Goal: Information Seeking & Learning: Learn about a topic

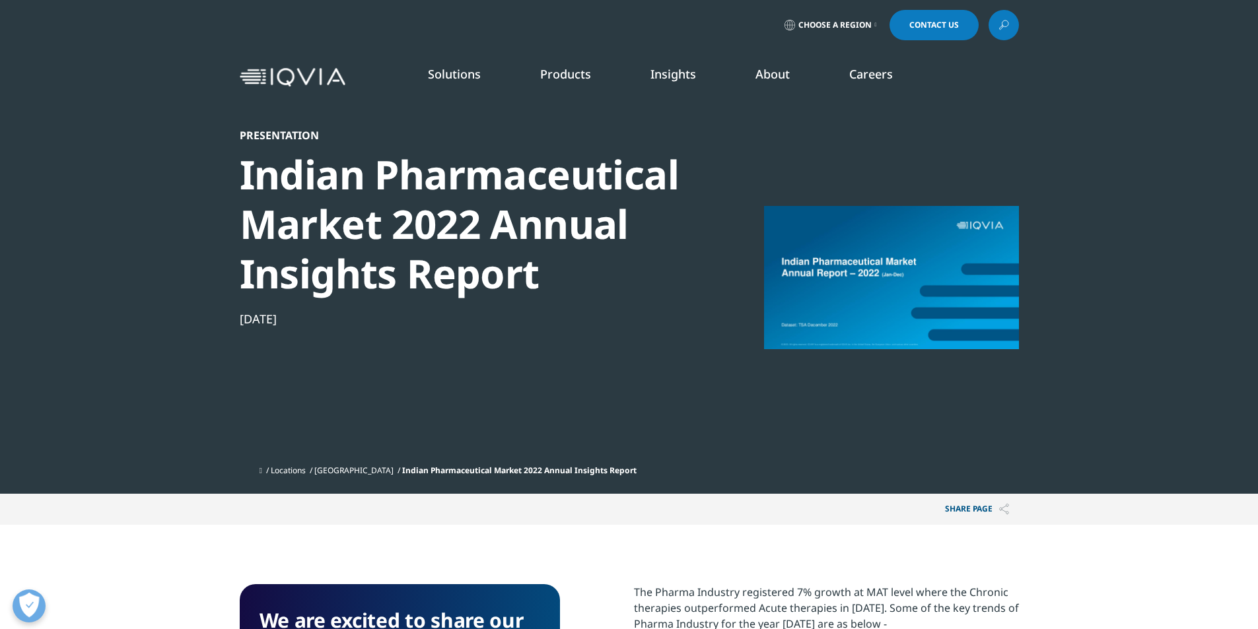
scroll to position [511, 779]
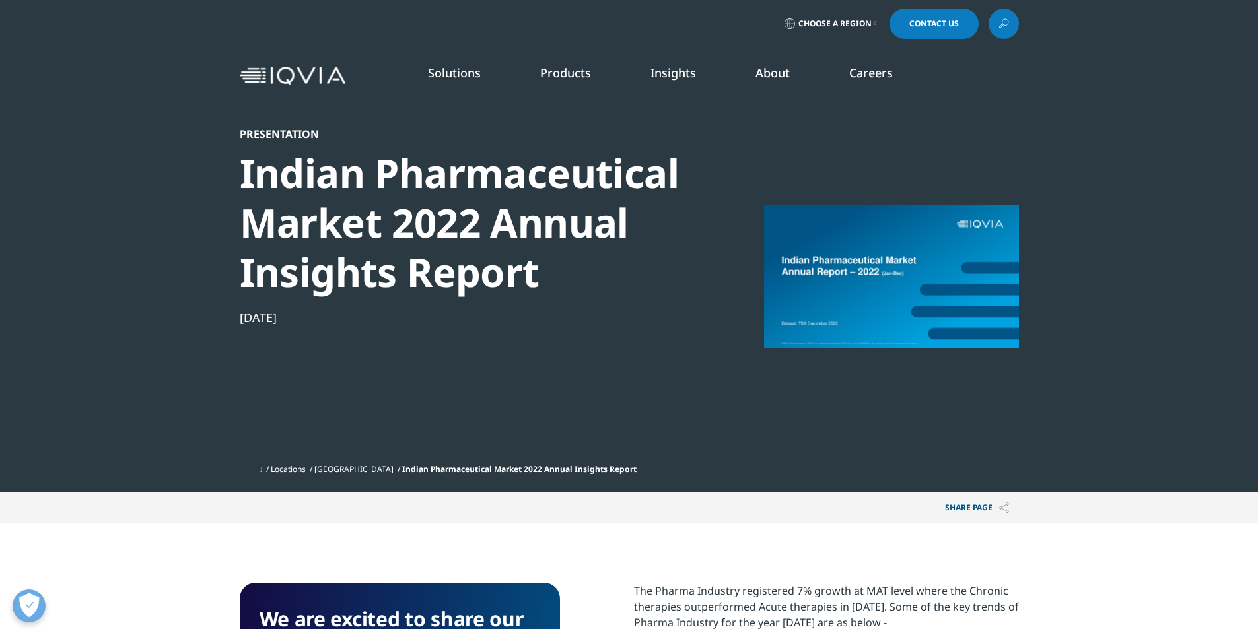
scroll to position [0, 0]
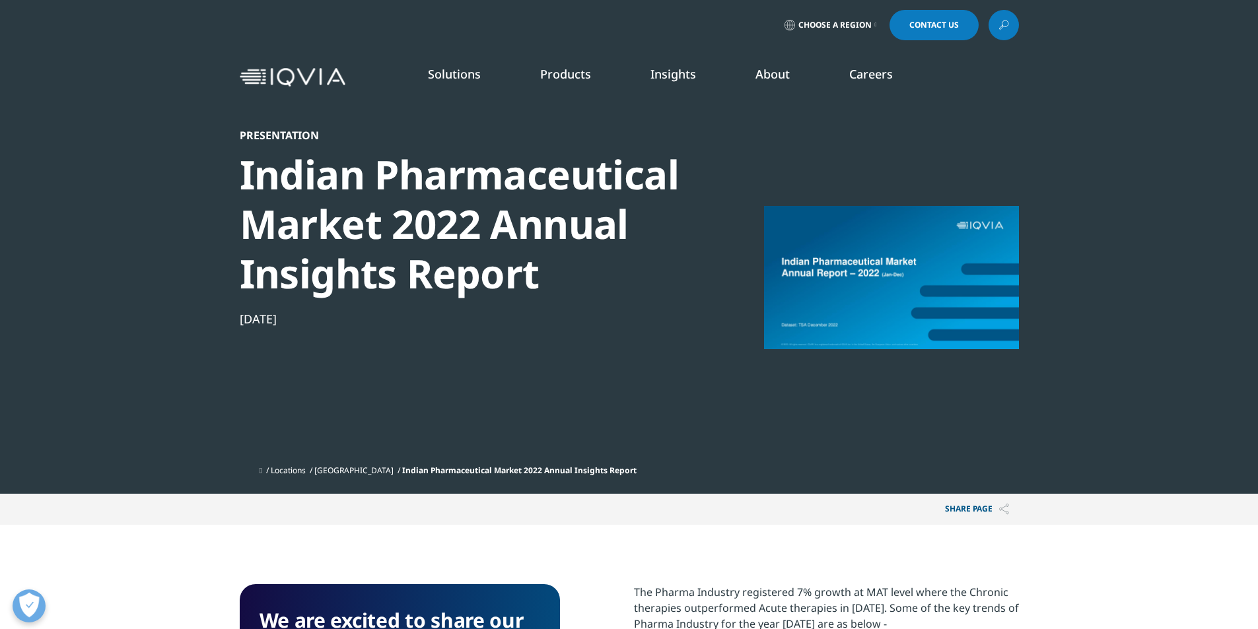
click at [571, 163] on div "Indian Pharmaceutical Market 2022 Annual Insights Report" at bounding box center [466, 224] width 453 height 149
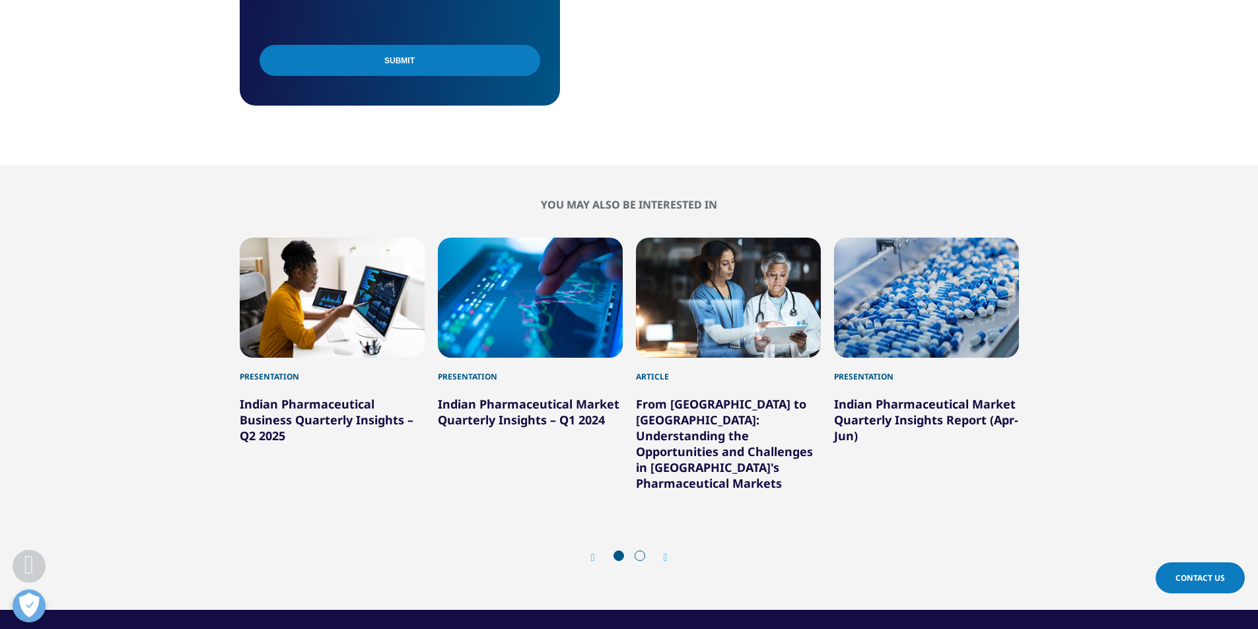
scroll to position [991, 0]
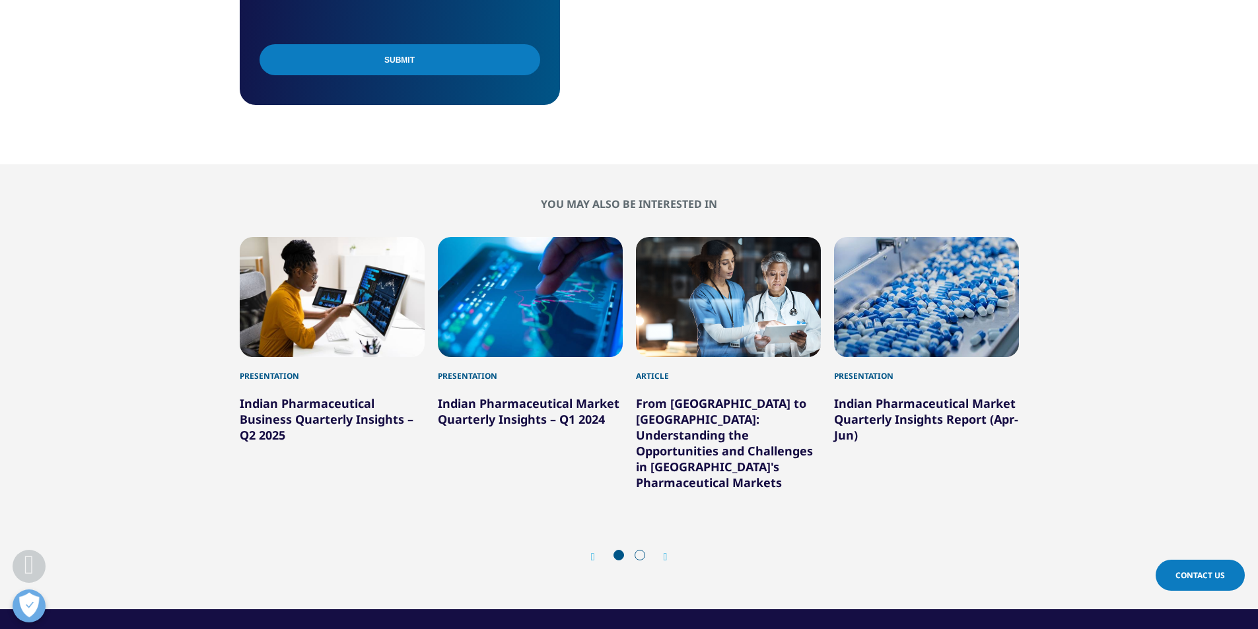
drag, startPoint x: 542, startPoint y: 203, endPoint x: 745, endPoint y: 208, distance: 203.5
click at [745, 208] on h2 "You may also be interested in" at bounding box center [629, 203] width 779 height 13
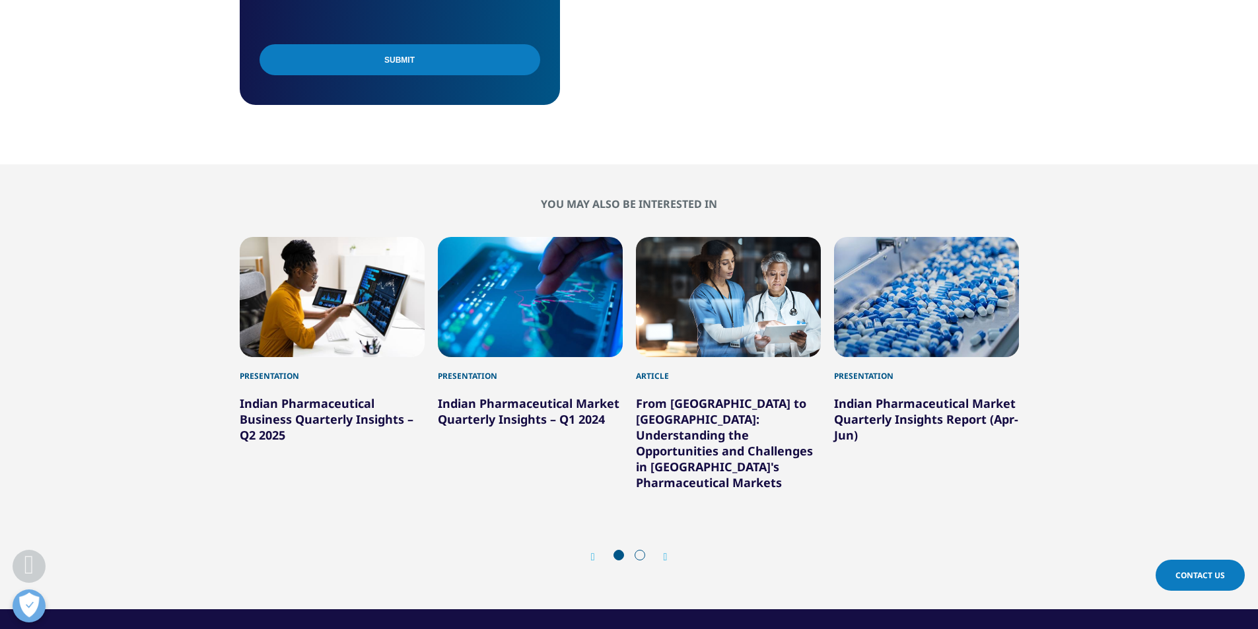
drag, startPoint x: 538, startPoint y: 203, endPoint x: 748, endPoint y: 201, distance: 210.7
click at [748, 201] on h2 "You may also be interested in" at bounding box center [629, 203] width 779 height 13
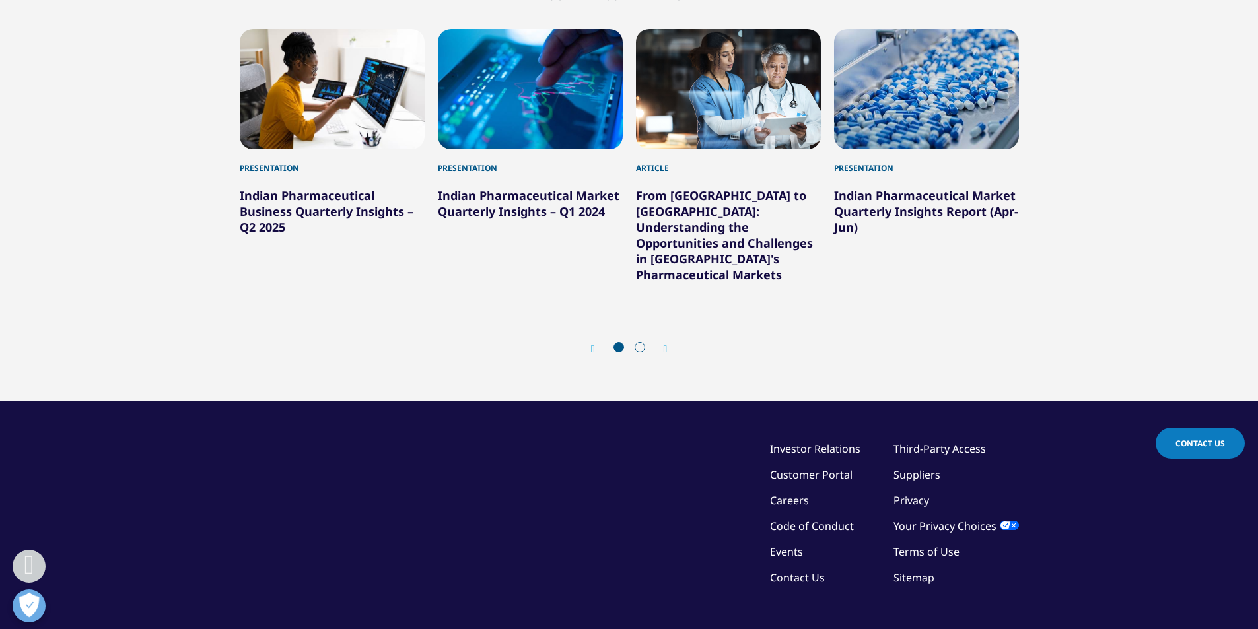
scroll to position [1255, 0]
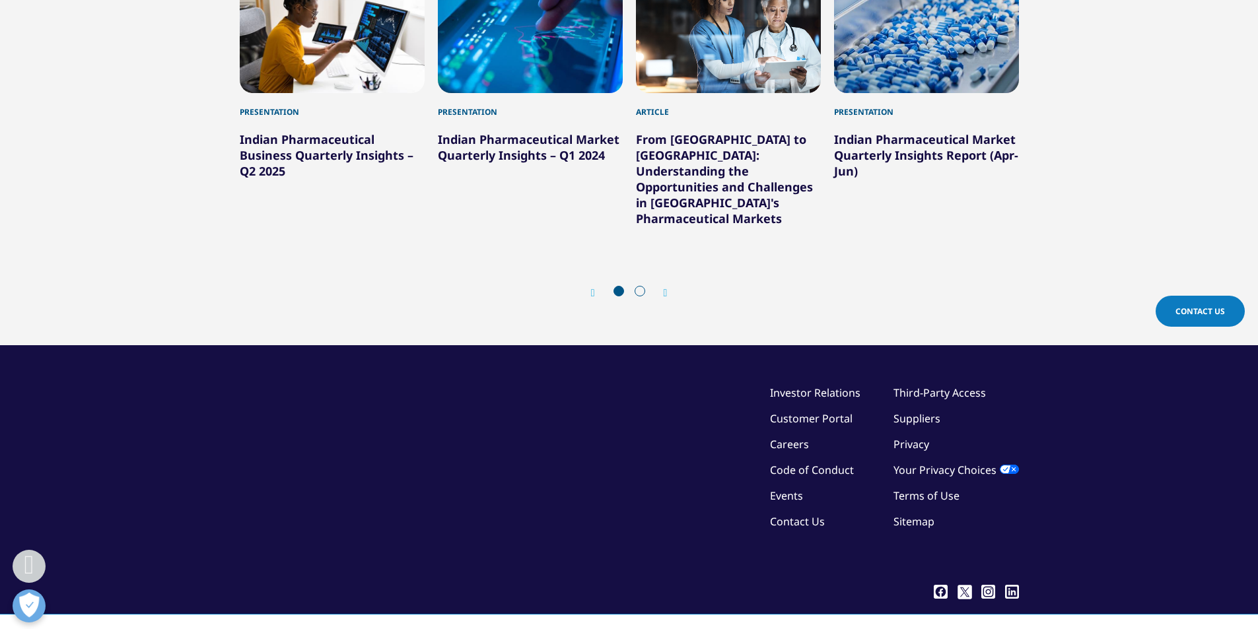
click at [672, 275] on div "Prev Next" at bounding box center [629, 293] width 779 height 40
click at [667, 288] on icon "Next slide" at bounding box center [666, 293] width 4 height 11
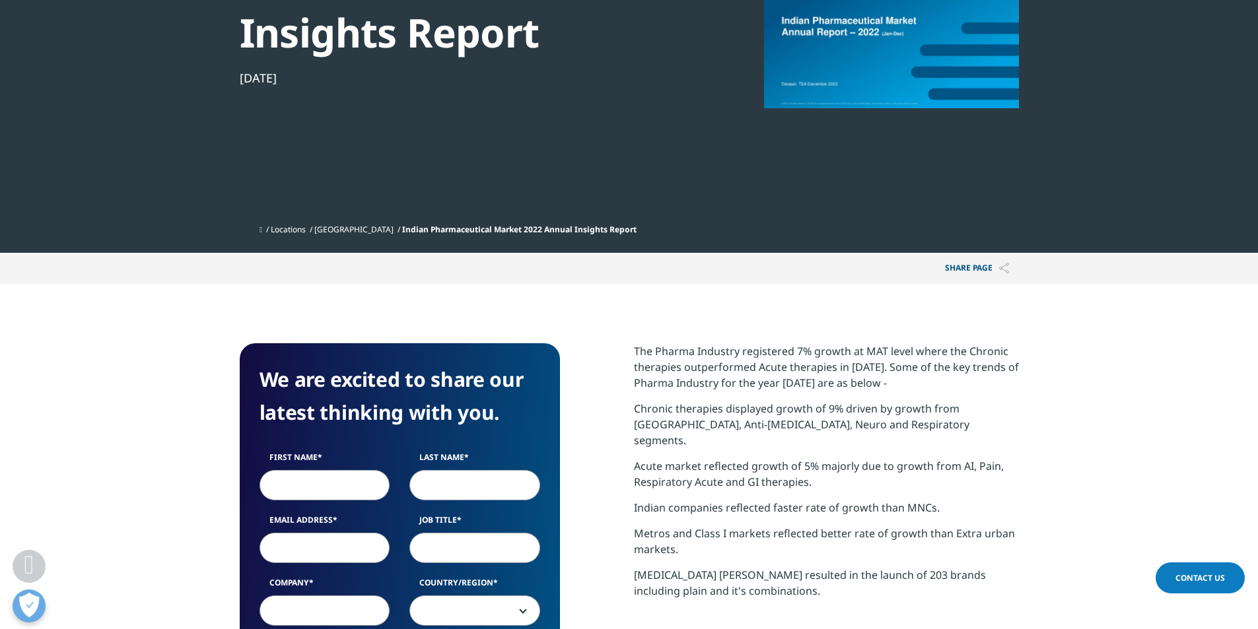
scroll to position [0, 0]
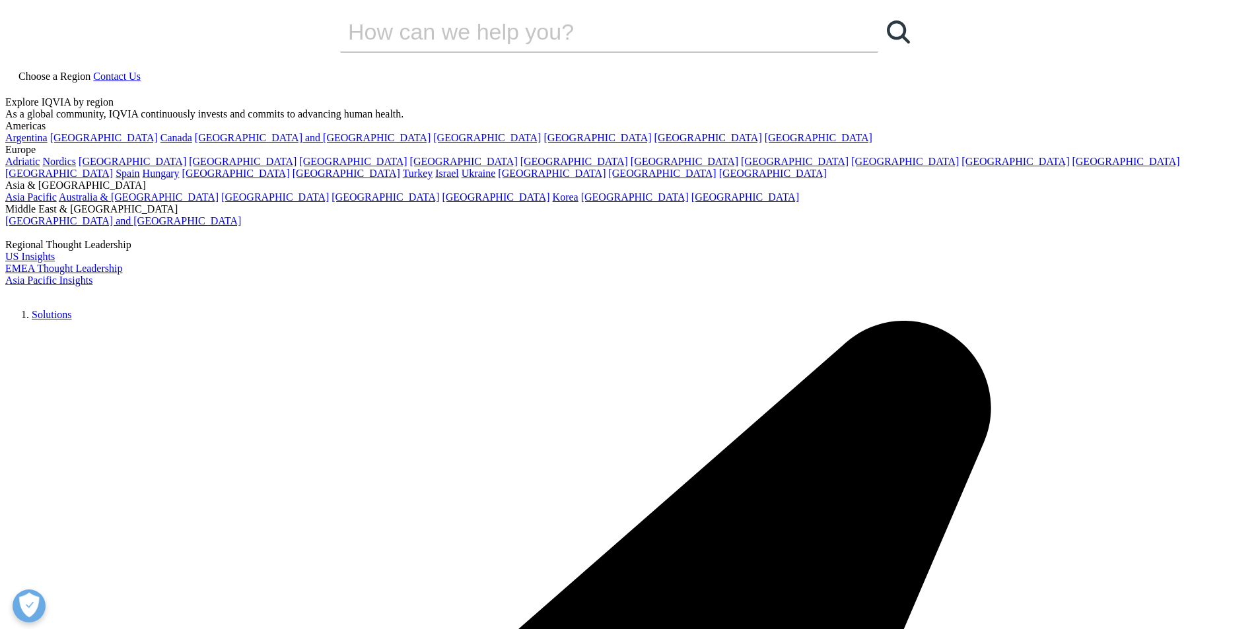
click at [90, 71] on span "Choose a Region" at bounding box center [54, 76] width 72 height 11
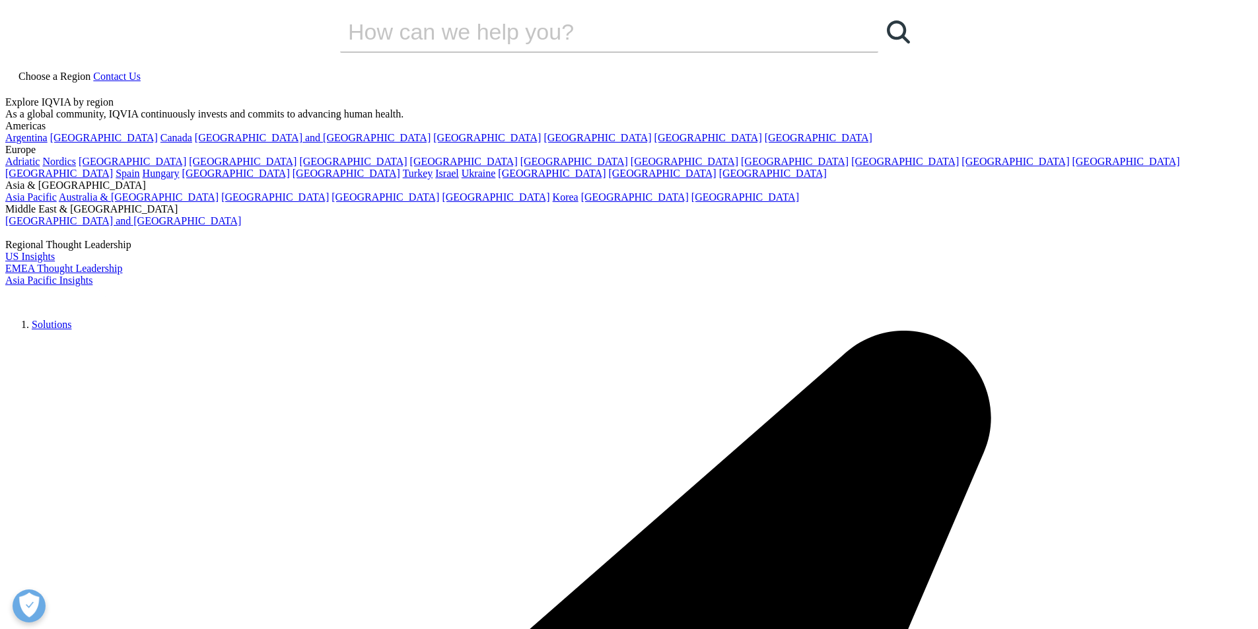
click at [546, 253] on link "[GEOGRAPHIC_DATA]" at bounding box center [604, 260] width 127 height 15
